Goal: Information Seeking & Learning: Learn about a topic

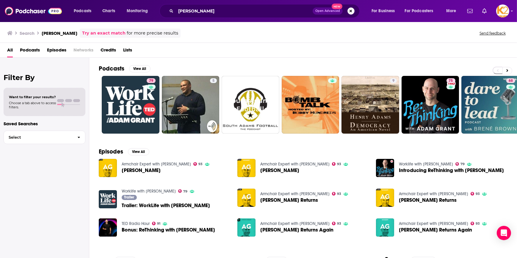
click at [352, 9] on button "Search podcasts, credits, & more..." at bounding box center [350, 10] width 7 height 7
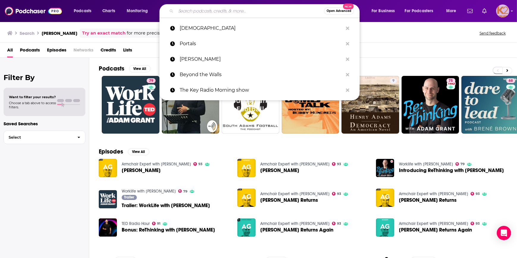
click at [501, 11] on img "Logged in as K2Krupp" at bounding box center [502, 10] width 13 height 13
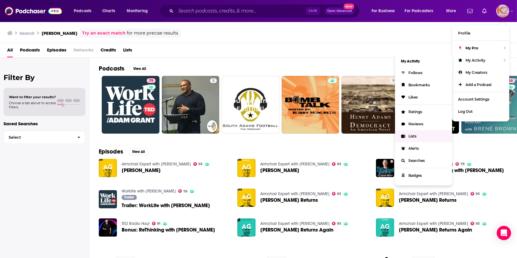
click at [418, 136] on link "Lists" at bounding box center [423, 136] width 57 height 12
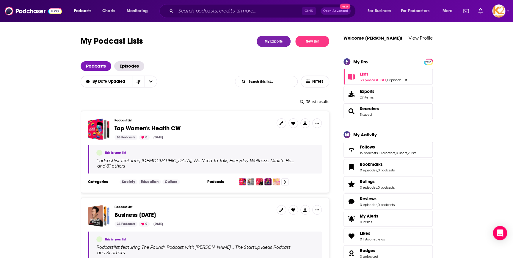
click at [283, 84] on input "List Search Input" at bounding box center [266, 81] width 62 height 11
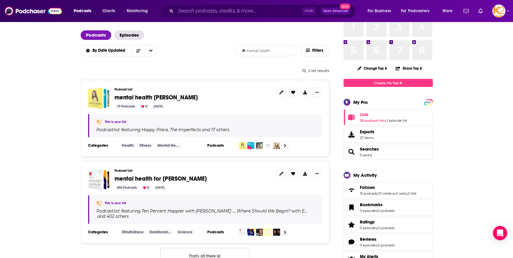
scroll to position [54, 0]
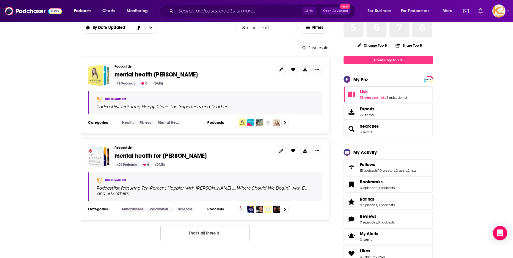
type input "mental health"
click at [166, 156] on span "mental health for [PERSON_NAME]" at bounding box center [160, 155] width 92 height 7
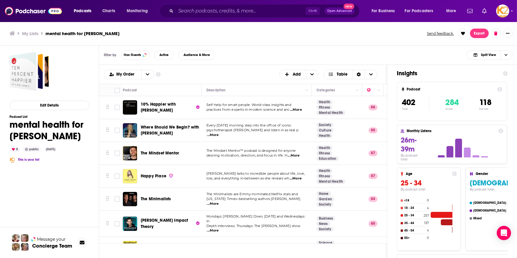
click at [219, 228] on span "...More" at bounding box center [213, 230] width 12 height 5
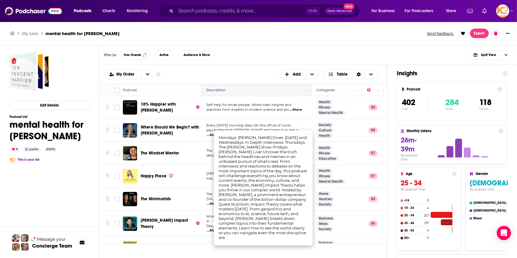
click at [250, 84] on th "Description" at bounding box center [257, 90] width 110 height 12
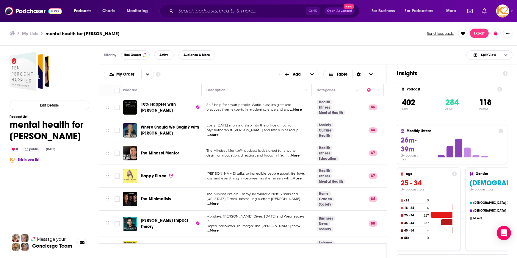
click at [219, 201] on span "...More" at bounding box center [213, 203] width 12 height 5
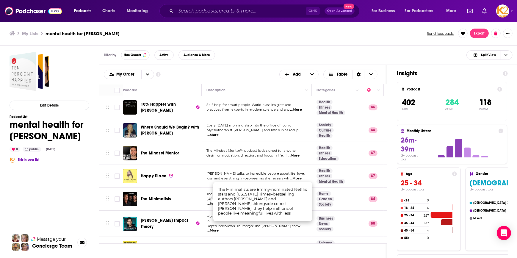
drag, startPoint x: 291, startPoint y: 197, endPoint x: 267, endPoint y: 200, distance: 24.3
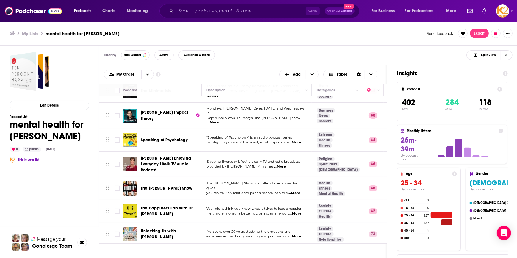
scroll to position [54, 0]
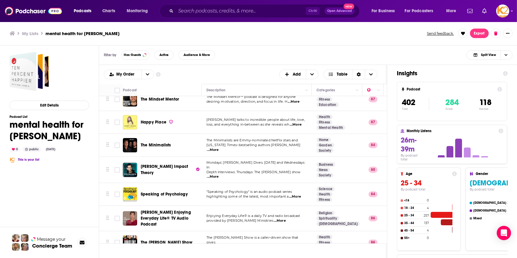
click at [295, 123] on span "...More" at bounding box center [296, 124] width 12 height 5
click at [117, 122] on input "Toggle select row" at bounding box center [116, 122] width 5 height 5
checkbox input "true"
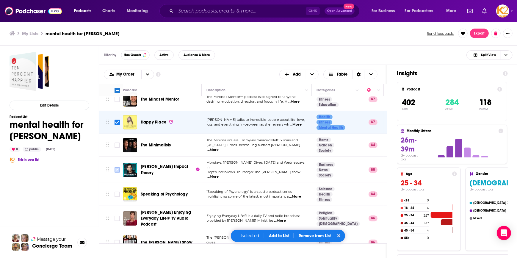
drag, startPoint x: 115, startPoint y: 143, endPoint x: 116, endPoint y: 167, distance: 23.8
click at [116, 143] on input "Toggle select row" at bounding box center [116, 144] width 5 height 5
checkbox input "true"
click at [118, 168] on input "Toggle select row" at bounding box center [116, 169] width 5 height 5
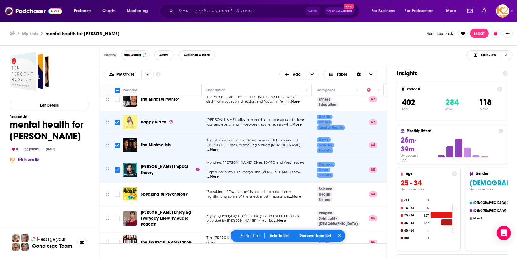
click at [116, 167] on input "Toggle select row" at bounding box center [116, 169] width 5 height 5
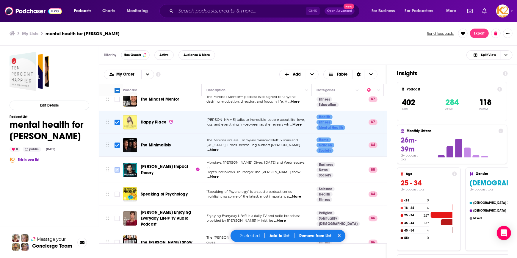
click at [115, 167] on input "Toggle select row" at bounding box center [116, 169] width 5 height 5
checkbox input "true"
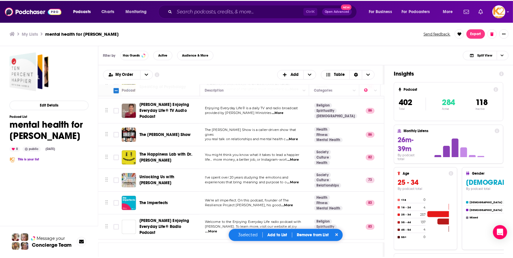
scroll to position [162, 0]
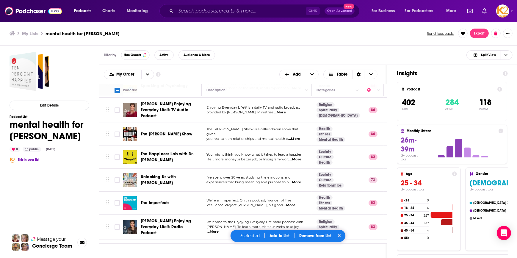
click at [295, 203] on span "...More" at bounding box center [289, 205] width 12 height 5
click at [117, 200] on input "Toggle select row" at bounding box center [116, 202] width 5 height 5
checkbox input "true"
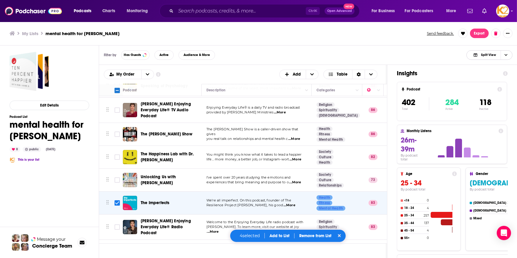
click at [505, 53] on icon "Choose View" at bounding box center [505, 54] width 3 height 3
click at [501, 83] on span "Insight Only" at bounding box center [492, 84] width 29 height 3
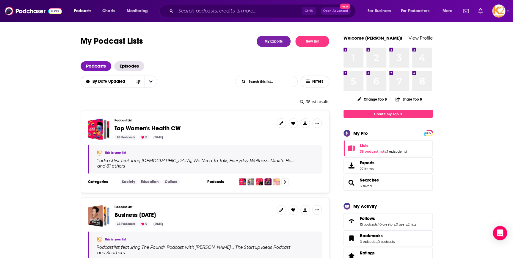
click at [256, 81] on input "List Search Input" at bounding box center [266, 81] width 62 height 11
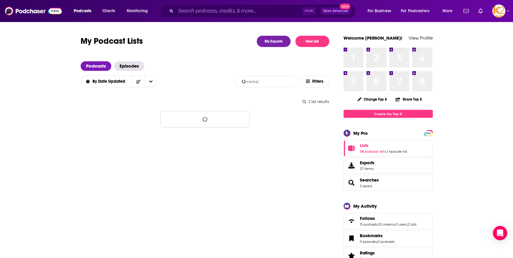
type input "mental"
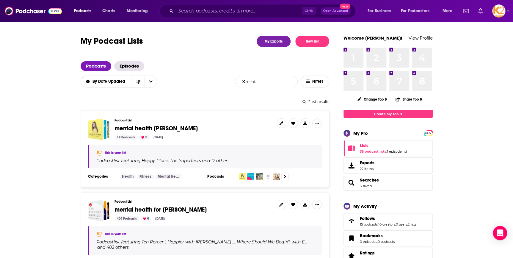
click at [142, 130] on span "mental health [PERSON_NAME]" at bounding box center [155, 128] width 83 height 7
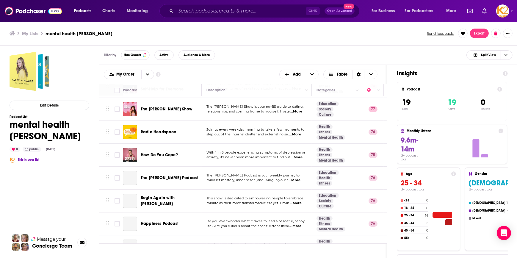
scroll to position [162, 0]
click at [296, 155] on span "...More" at bounding box center [297, 157] width 12 height 5
click at [190, 154] on div "How Do You Cope?" at bounding box center [172, 155] width 62 height 14
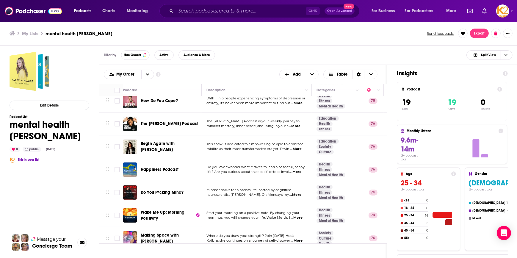
scroll to position [216, 0]
click at [296, 192] on span "...More" at bounding box center [295, 194] width 12 height 5
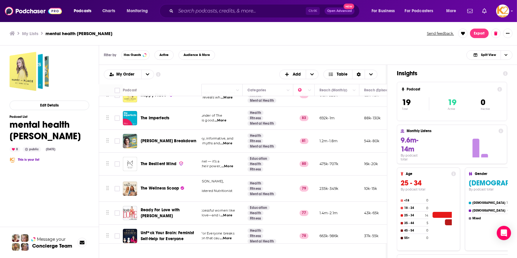
scroll to position [0, 69]
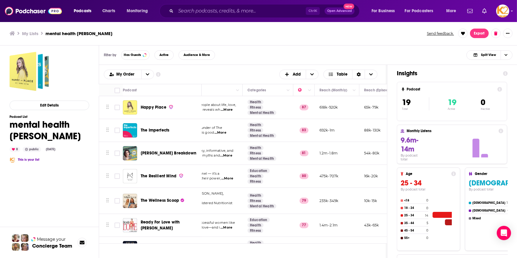
click at [194, 149] on div "[PERSON_NAME] Breakdown" at bounding box center [172, 153] width 62 height 14
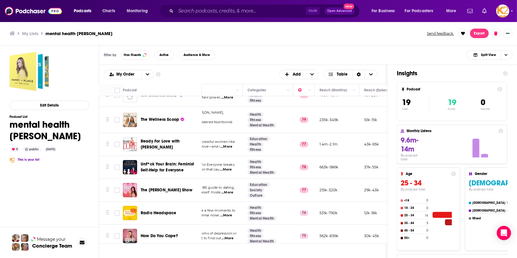
scroll to position [81, 0]
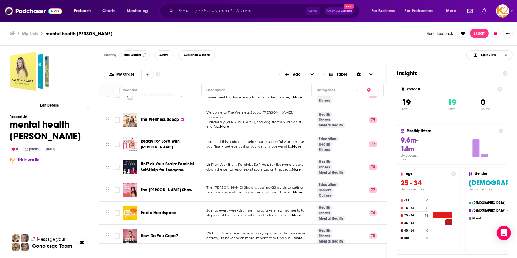
click at [299, 144] on span "...More" at bounding box center [295, 146] width 12 height 5
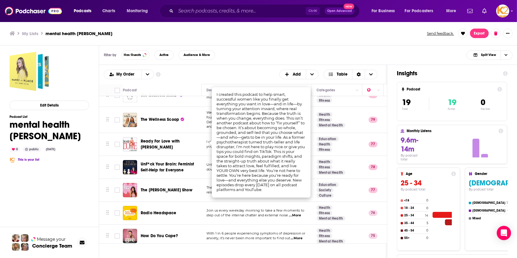
click at [241, 75] on div "My Order Customize Your List Order Select the “My Order” sort and remove all fi…" at bounding box center [243, 75] width 278 height 10
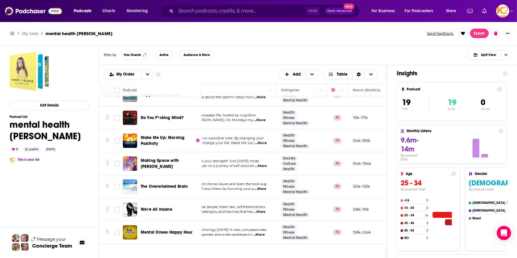
scroll to position [291, 0]
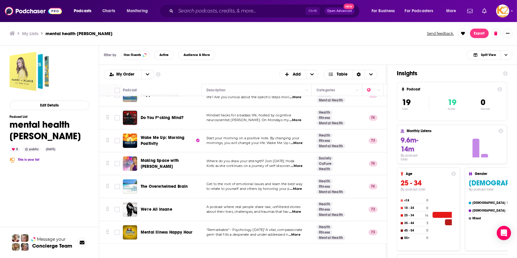
click at [297, 209] on span "...More" at bounding box center [295, 211] width 12 height 5
